Goal: Find specific page/section: Find specific page/section

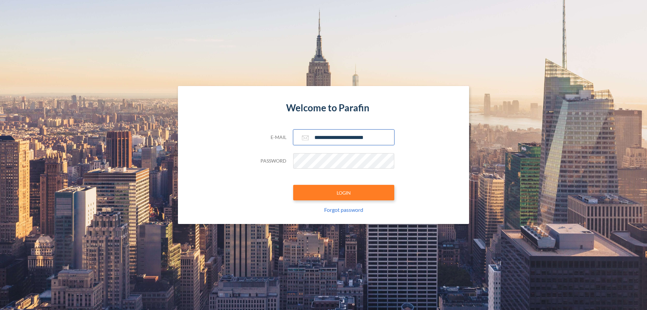
type input "**********"
click at [344, 192] on button "LOGIN" at bounding box center [343, 193] width 101 height 16
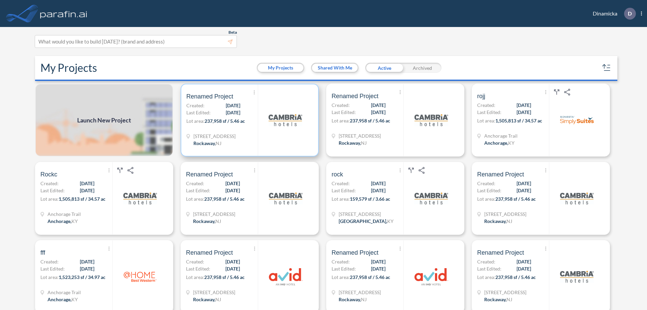
scroll to position [2, 0]
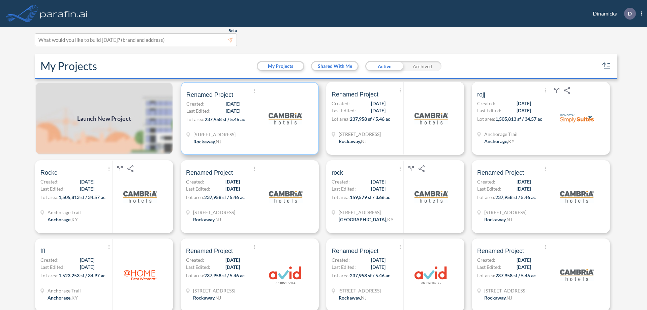
click at [248, 118] on p "Lot area: 237,958 sf / 5.46 ac" at bounding box center [221, 121] width 71 height 10
